Goal: Transaction & Acquisition: Download file/media

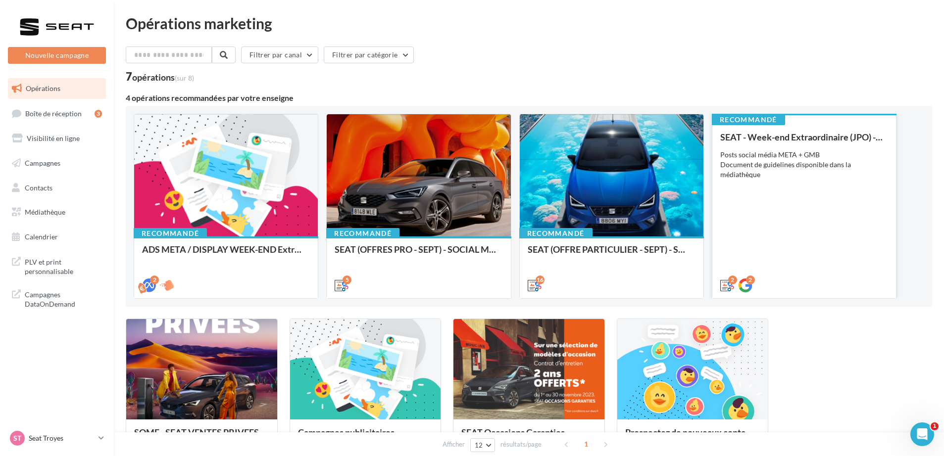
click at [825, 162] on div "Posts social média META + GMB Document de guidelines disponible dans la médiath…" at bounding box center [804, 165] width 168 height 30
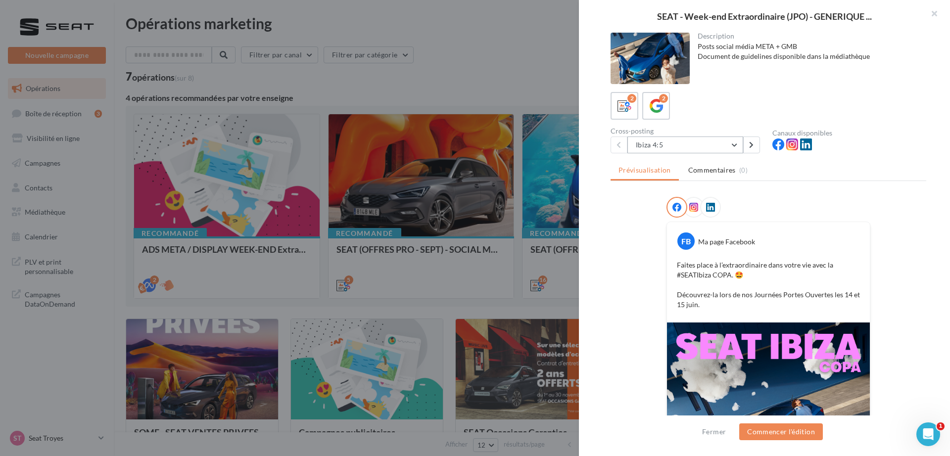
click at [694, 149] on button "Ibiza 4:5" at bounding box center [686, 145] width 116 height 17
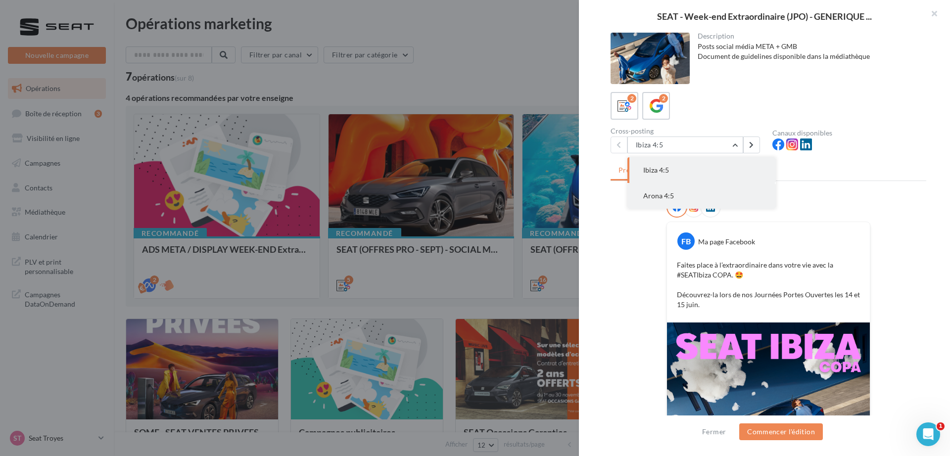
click at [688, 192] on button "Arona 4:5" at bounding box center [702, 196] width 148 height 26
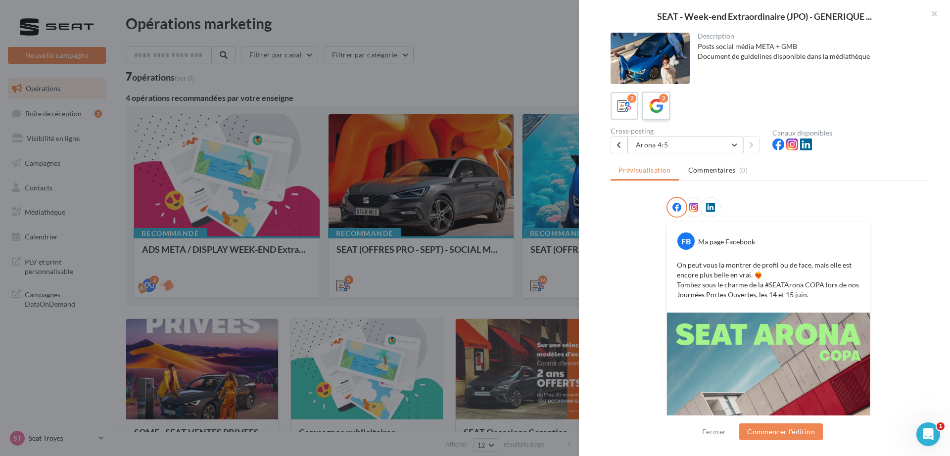
click at [652, 111] on icon at bounding box center [656, 106] width 14 height 14
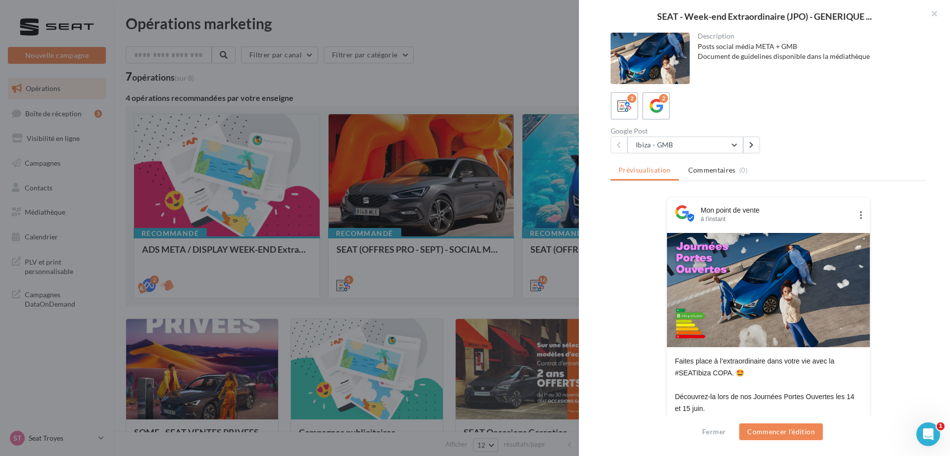
click at [478, 46] on div at bounding box center [475, 228] width 950 height 456
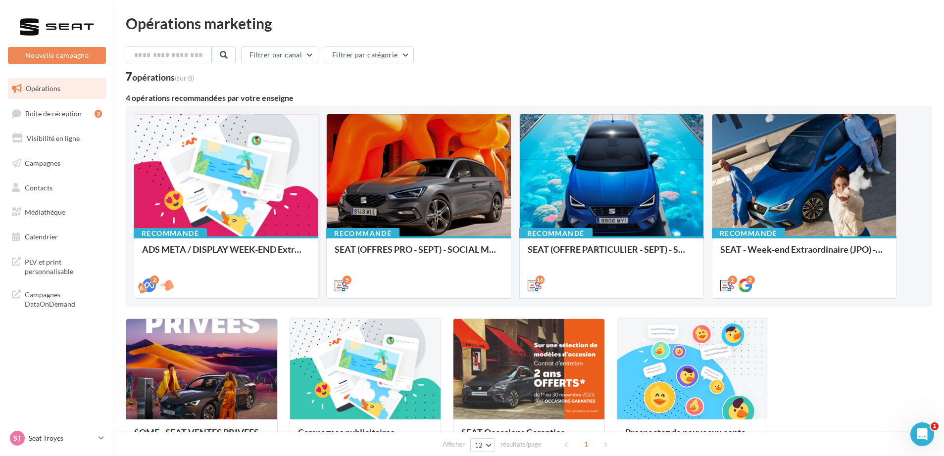
click at [262, 178] on div at bounding box center [226, 175] width 184 height 123
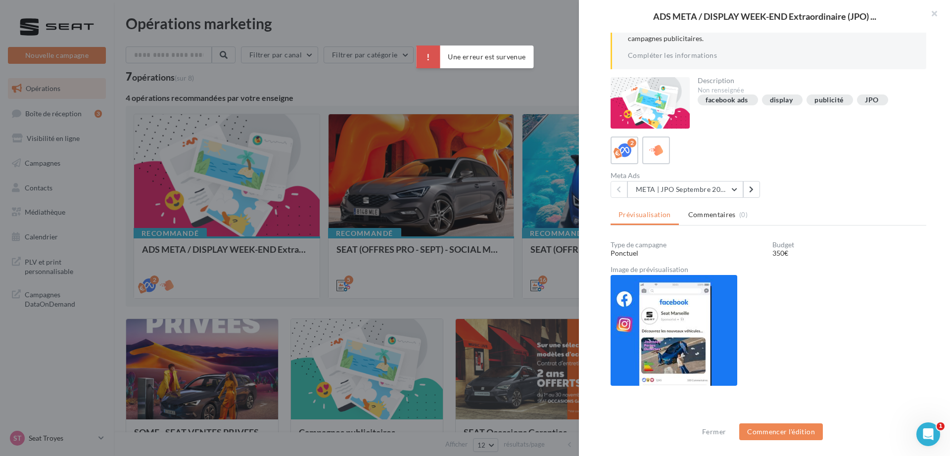
scroll to position [80, 0]
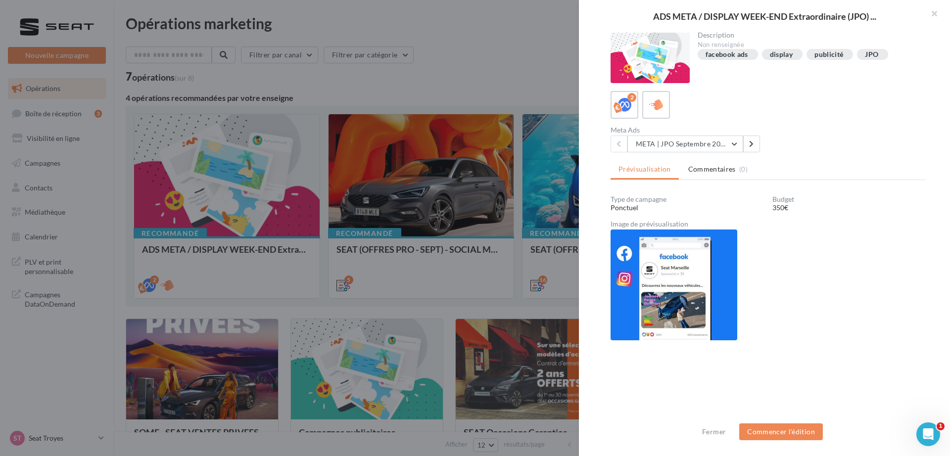
click at [404, 84] on div at bounding box center [475, 228] width 950 height 456
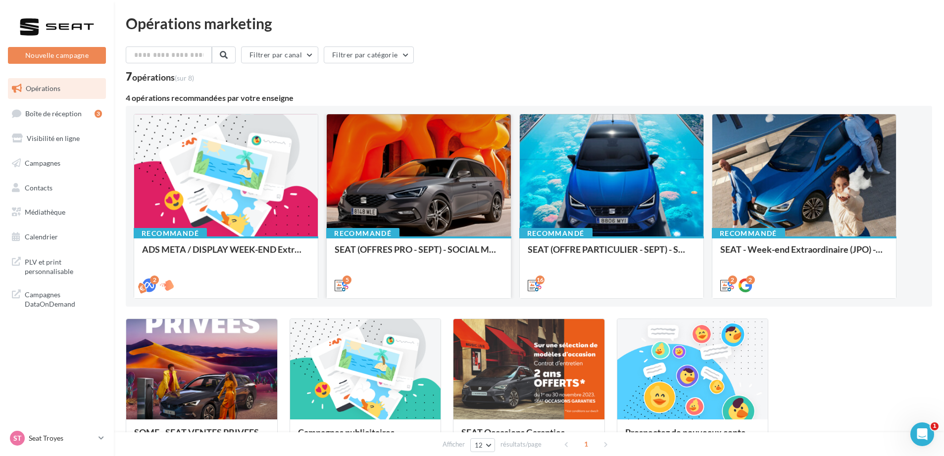
click at [443, 179] on div at bounding box center [419, 175] width 184 height 123
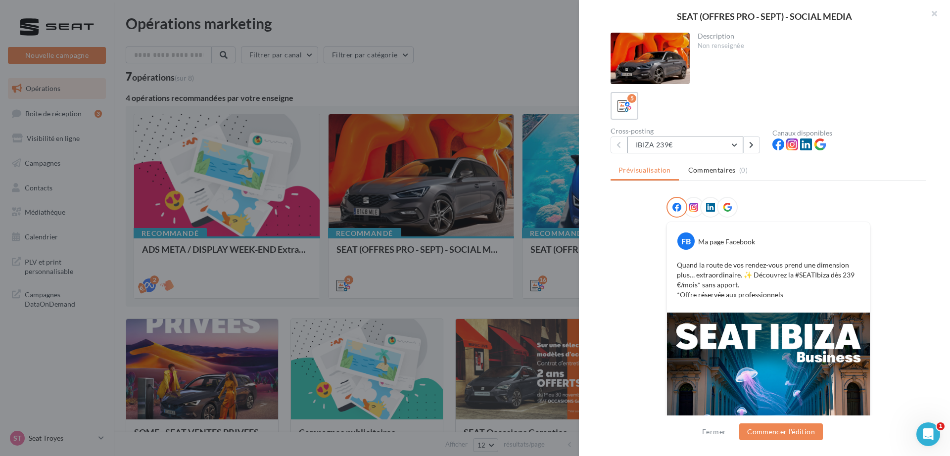
click at [682, 147] on button "IBIZA 239€" at bounding box center [686, 145] width 116 height 17
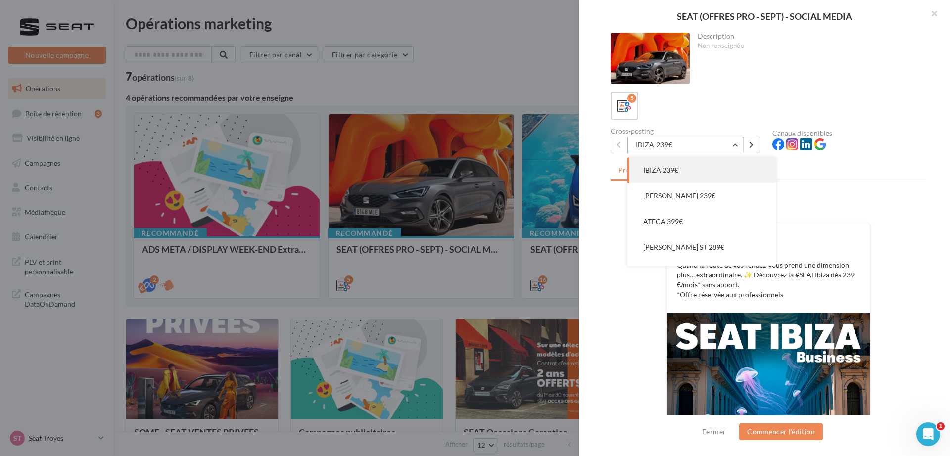
click at [682, 147] on button "IBIZA 239€" at bounding box center [686, 145] width 116 height 17
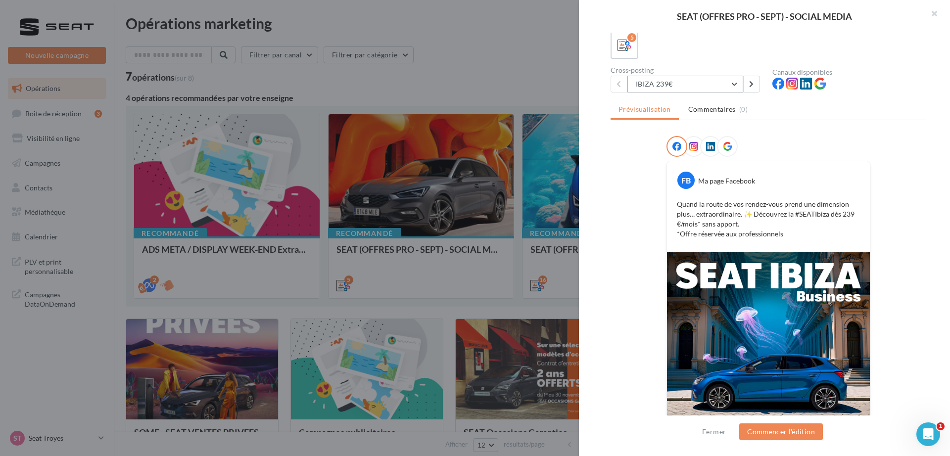
scroll to position [31, 0]
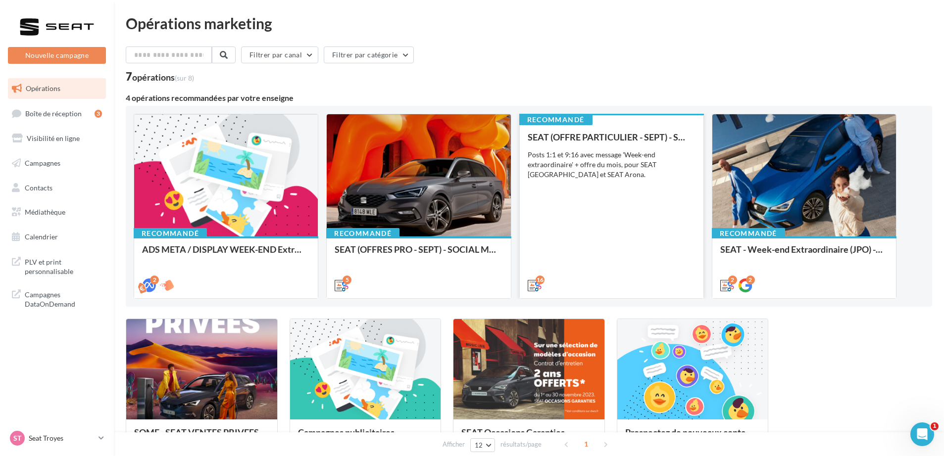
click at [584, 159] on div "Posts 1:1 et 9:16 avec message 'Week-end extraordinaire' + offre du mois, pour …" at bounding box center [612, 165] width 168 height 30
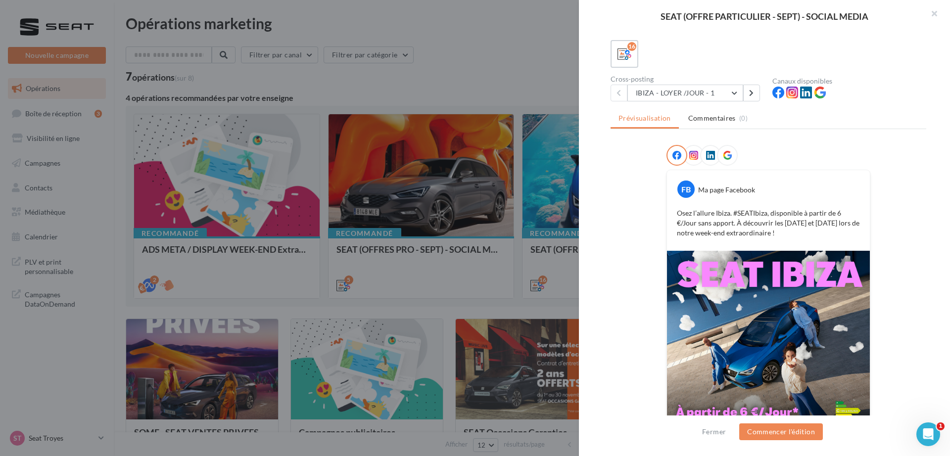
scroll to position [0, 0]
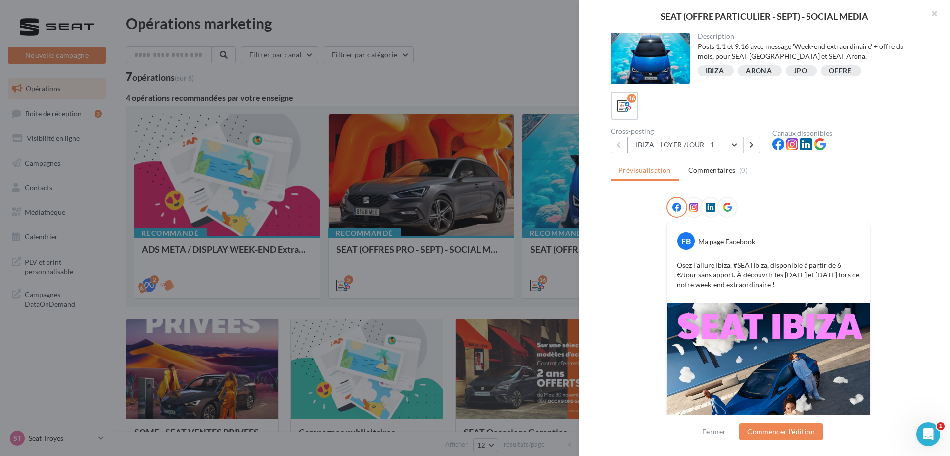
click at [676, 150] on button "IBIZA - LOYER /JOUR - 1" at bounding box center [686, 145] width 116 height 17
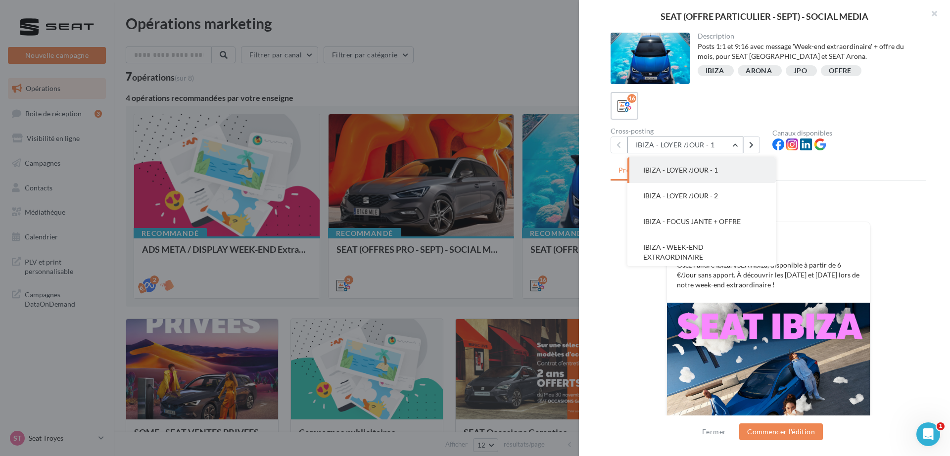
click at [668, 147] on button "IBIZA - LOYER /JOUR - 1" at bounding box center [686, 145] width 116 height 17
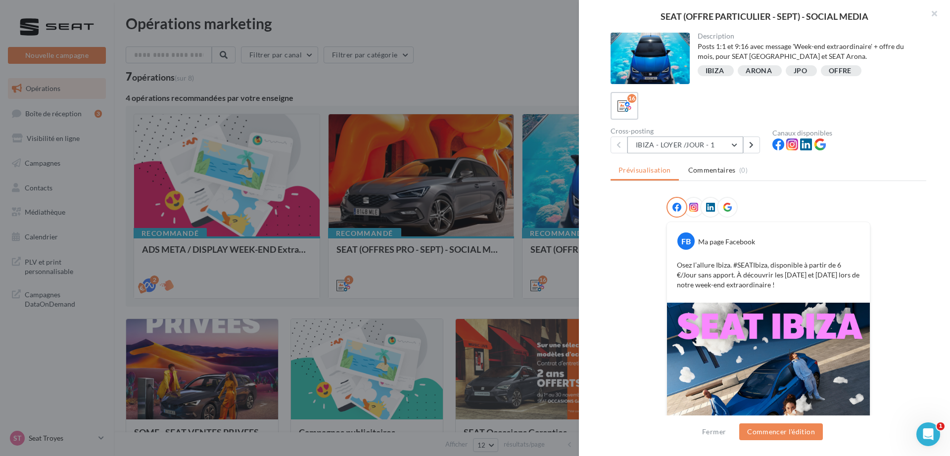
click at [685, 140] on button "IBIZA - LOYER /JOUR - 1" at bounding box center [686, 145] width 116 height 17
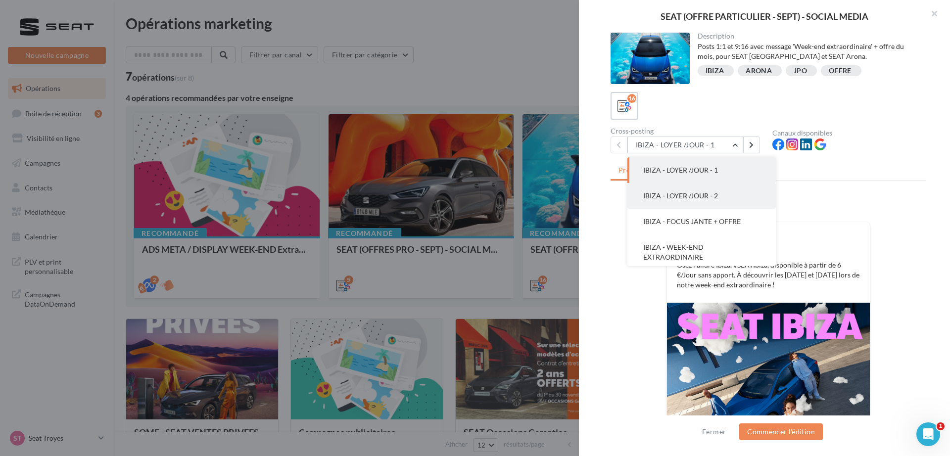
click at [678, 190] on button "IBIZA - LOYER /JOUR - 2" at bounding box center [702, 196] width 148 height 26
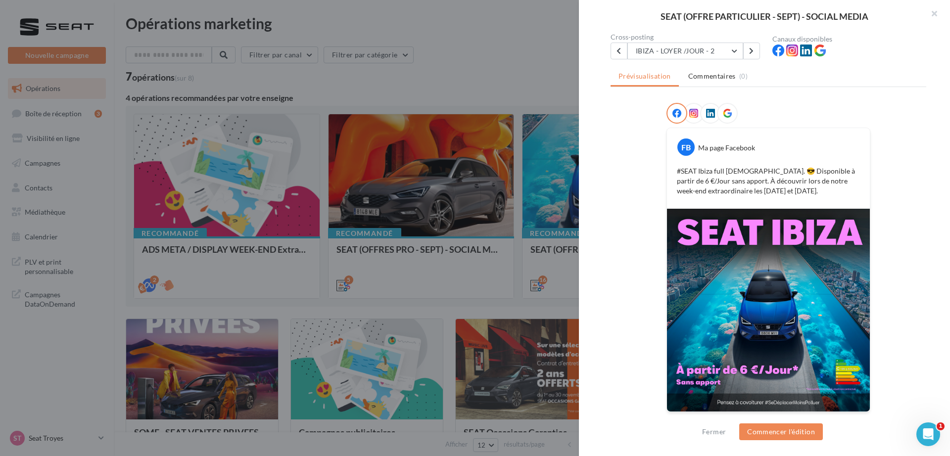
scroll to position [95, 0]
click at [649, 55] on button "IBIZA - LOYER /JOUR - 2" at bounding box center [686, 50] width 116 height 17
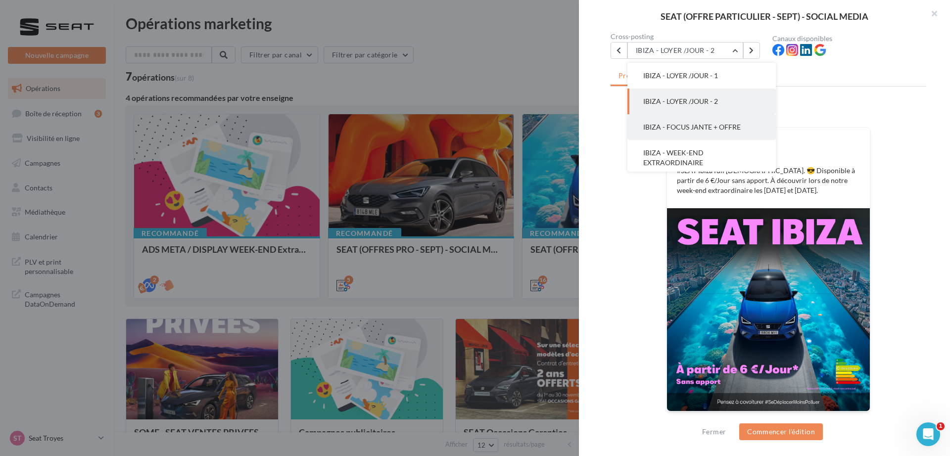
click at [685, 129] on span "IBIZA - FOCUS JANTE + OFFRE" at bounding box center [692, 127] width 98 height 8
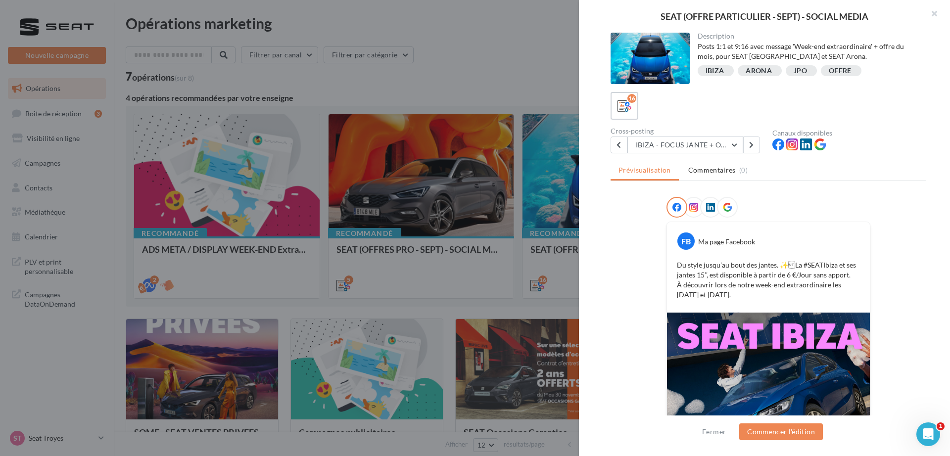
scroll to position [104, 0]
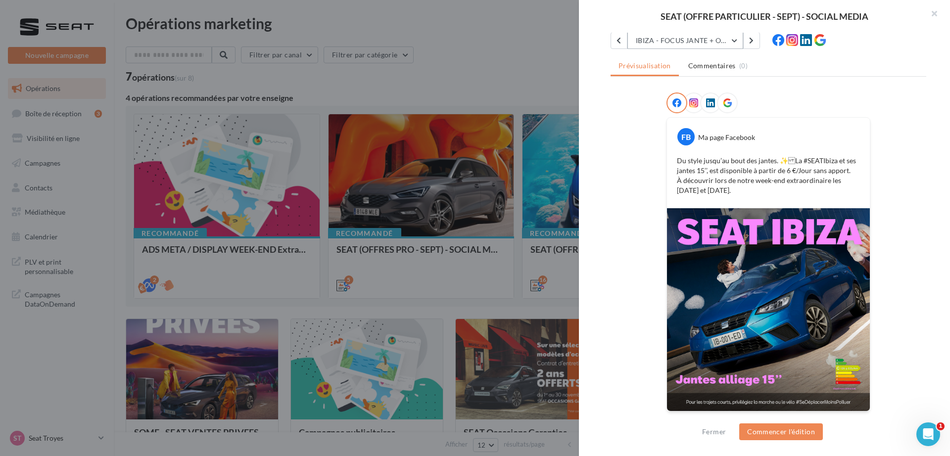
click at [705, 34] on button "IBIZA - FOCUS JANTE + OFFRE" at bounding box center [686, 40] width 116 height 17
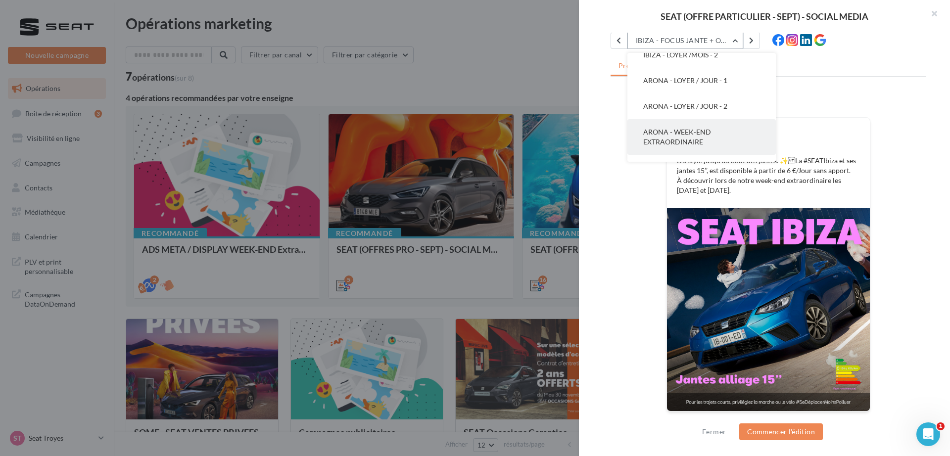
scroll to position [211, 0]
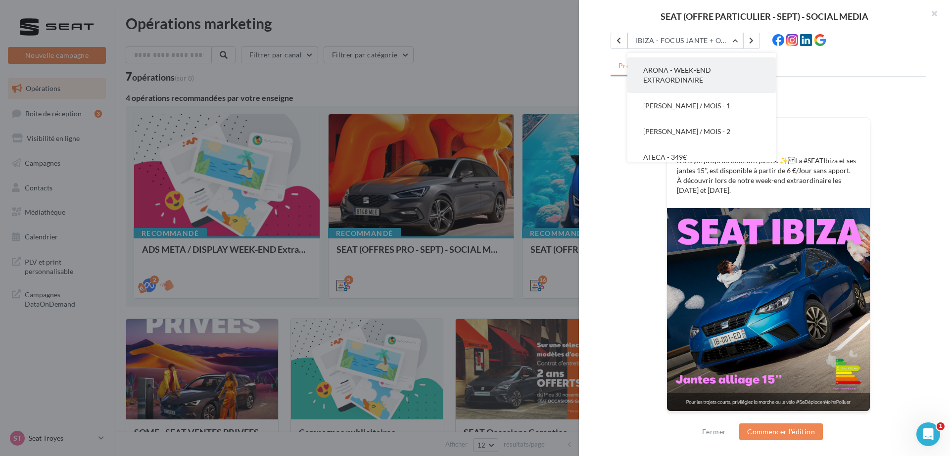
click at [724, 78] on button "ARONA - WEEK-END EXTRAORDINAIRE" at bounding box center [702, 75] width 148 height 36
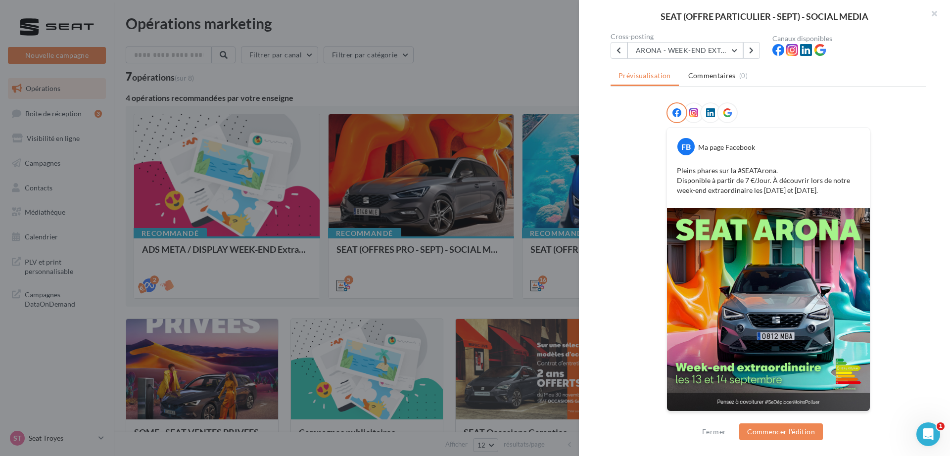
scroll to position [0, 0]
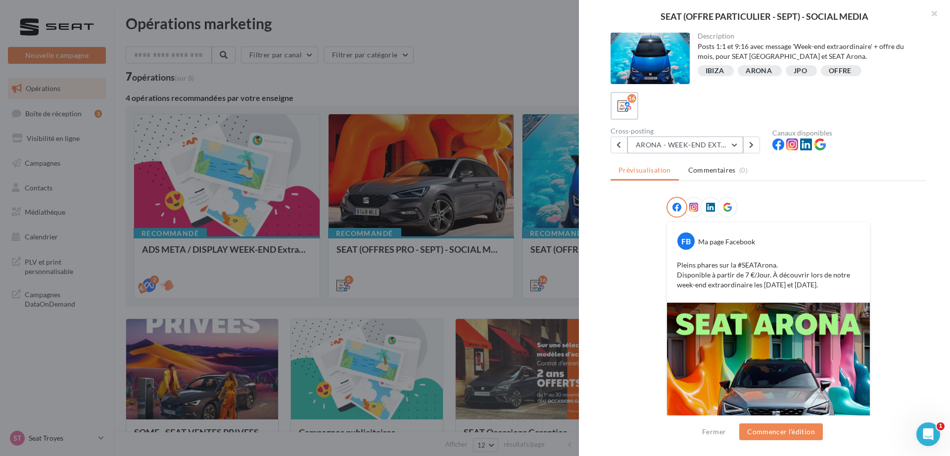
click at [724, 139] on button "ARONA - WEEK-END EXTRAORDINAIRE" at bounding box center [686, 145] width 116 height 17
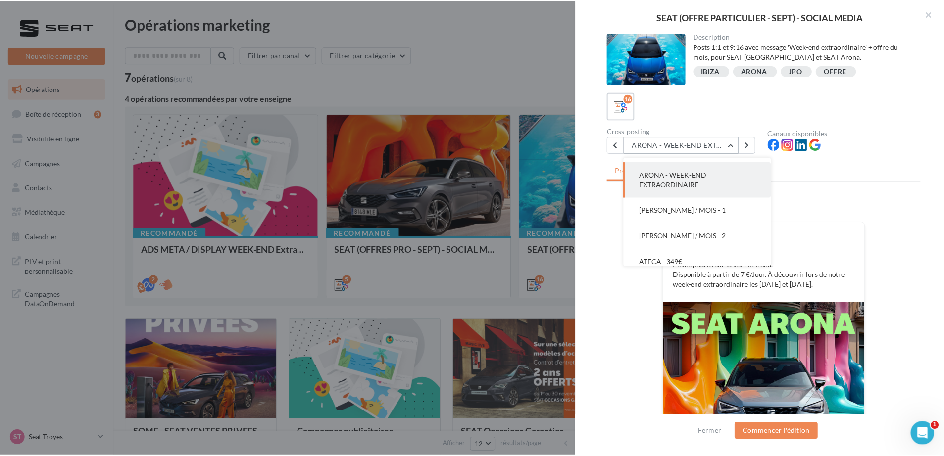
scroll to position [249, 0]
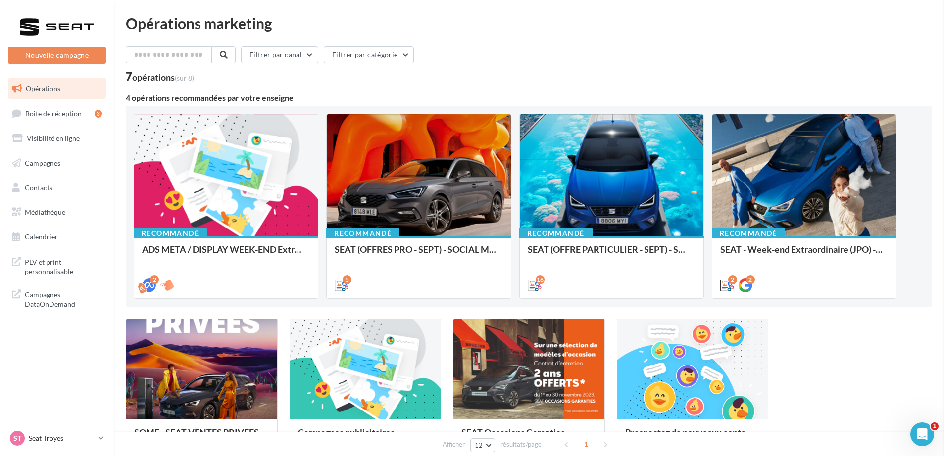
click at [47, 215] on span "Médiathèque" at bounding box center [45, 212] width 41 height 8
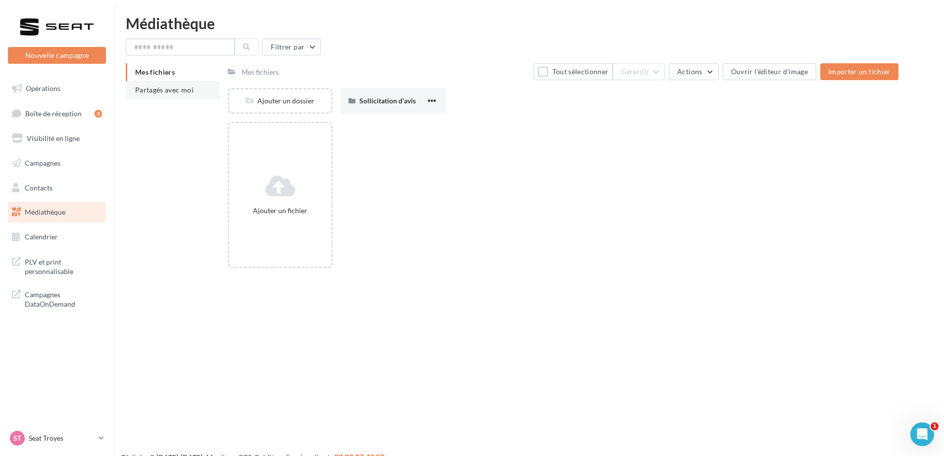
click at [182, 84] on li "Partagés avec moi" at bounding box center [173, 90] width 94 height 18
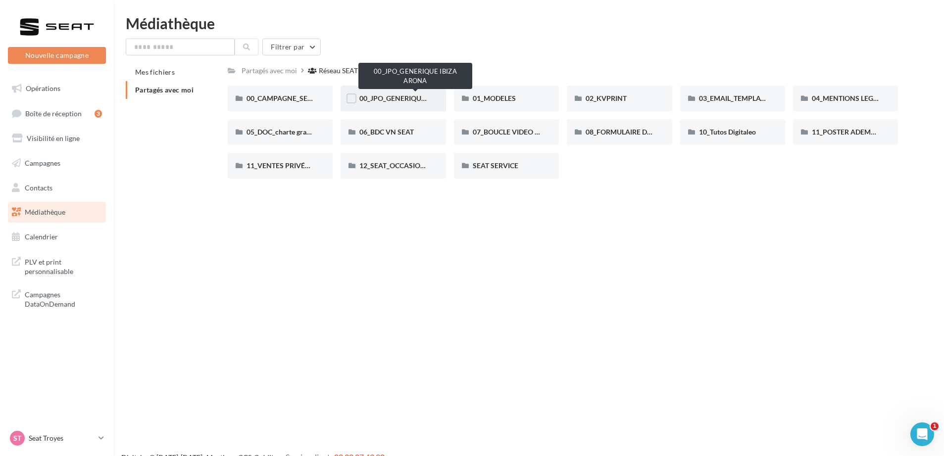
click at [417, 101] on span "00_JPO_GENERIQUE IBIZA ARONA" at bounding box center [415, 98] width 112 height 8
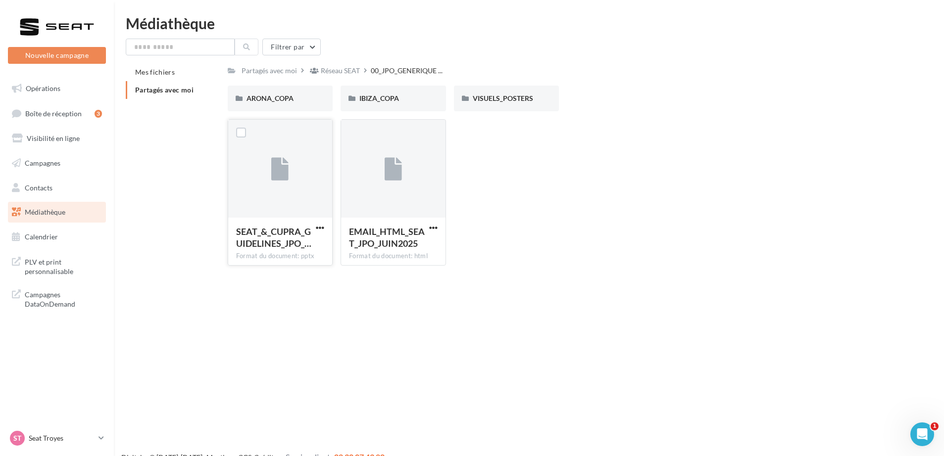
click at [280, 195] on div at bounding box center [280, 169] width 104 height 99
click at [318, 229] on span "button" at bounding box center [320, 228] width 8 height 8
click at [278, 246] on button "Télécharger" at bounding box center [276, 248] width 99 height 26
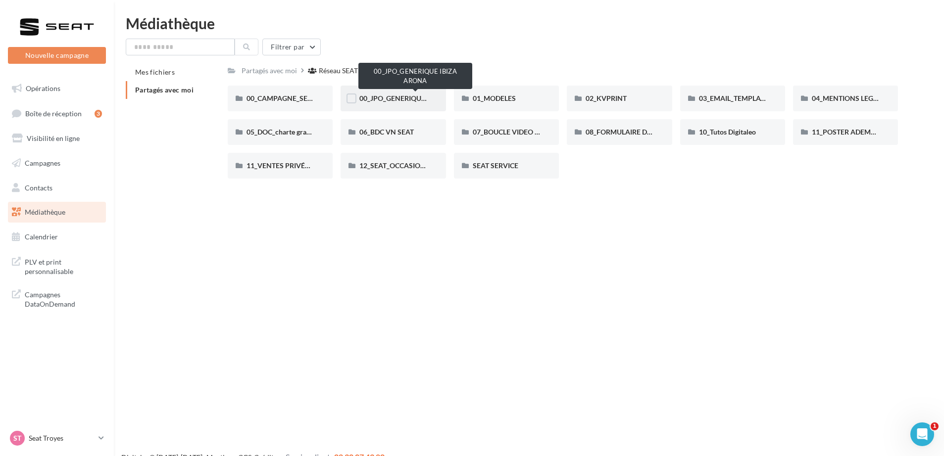
click at [388, 101] on span "00_JPO_GENERIQUE IBIZA ARONA" at bounding box center [415, 98] width 112 height 8
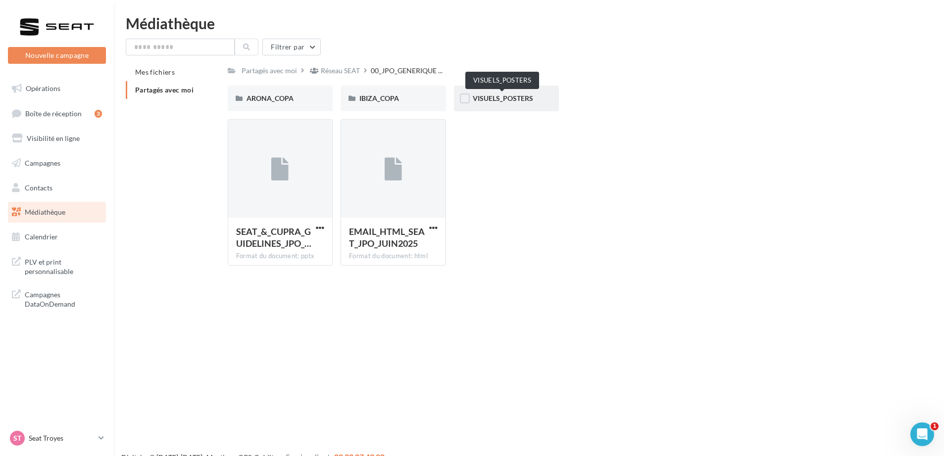
click at [518, 94] on span "VISUELS_POSTERS" at bounding box center [503, 98] width 60 height 8
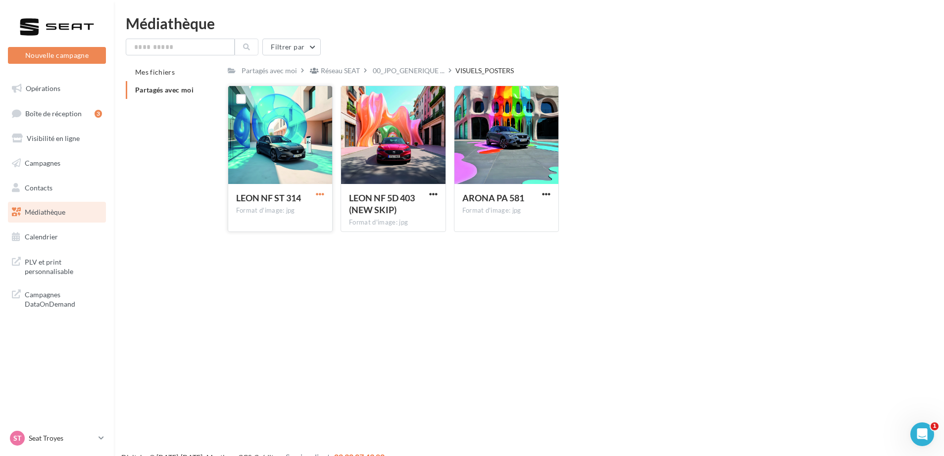
click at [319, 195] on span "button" at bounding box center [320, 194] width 8 height 8
click at [281, 216] on button "Télécharger" at bounding box center [276, 214] width 99 height 26
click at [436, 195] on span "button" at bounding box center [433, 194] width 8 height 8
click at [407, 209] on button "Télécharger" at bounding box center [390, 214] width 99 height 26
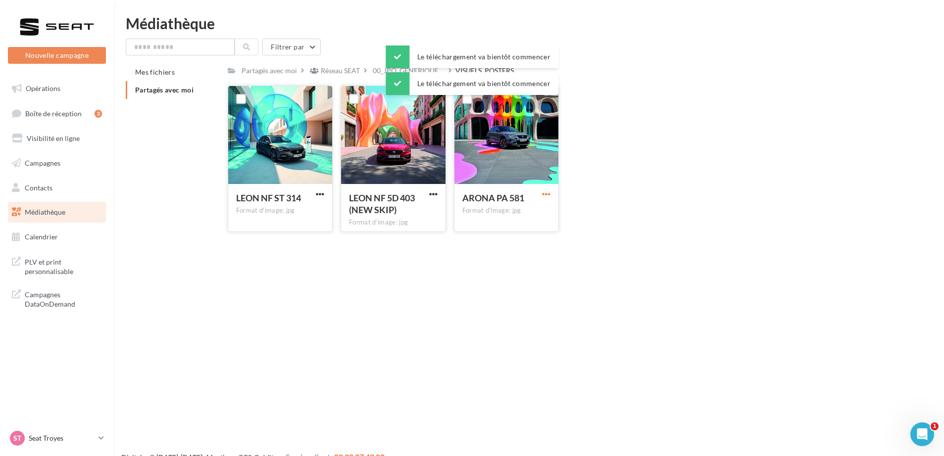
click at [543, 194] on span "button" at bounding box center [546, 194] width 8 height 8
click at [519, 210] on button "Télécharger" at bounding box center [502, 214] width 99 height 26
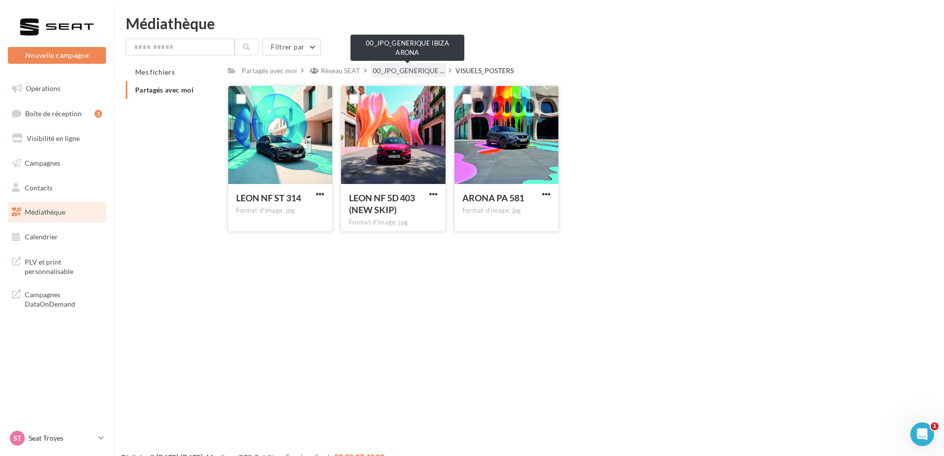
click at [403, 68] on span "00_JPO_GENERIQUE ..." at bounding box center [409, 71] width 72 height 10
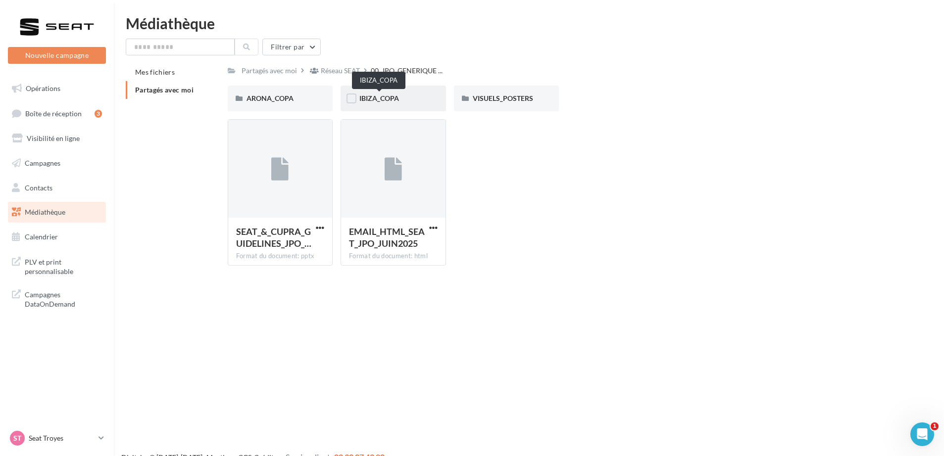
click at [363, 101] on span "IBIZA_COPA" at bounding box center [379, 98] width 40 height 8
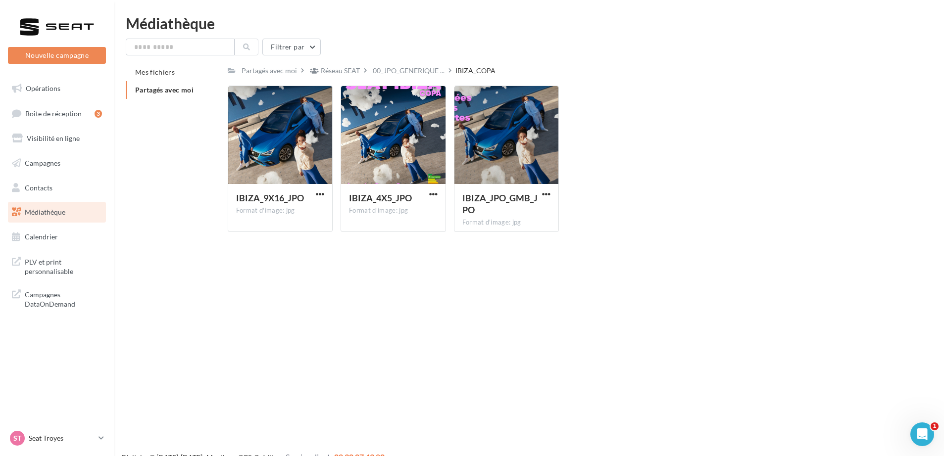
click at [36, 217] on link "Médiathèque" at bounding box center [57, 212] width 102 height 21
